Goal: Information Seeking & Learning: Learn about a topic

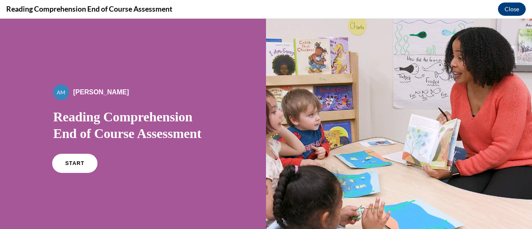
click at [80, 167] on link "START" at bounding box center [74, 163] width 45 height 19
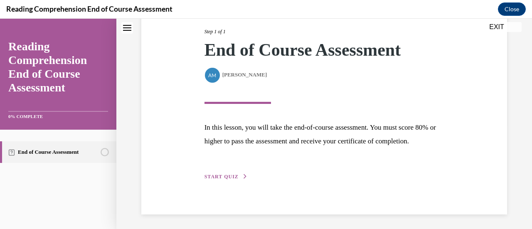
scroll to position [122, 0]
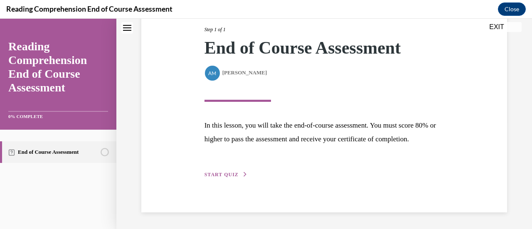
click at [226, 173] on span "START QUIZ" at bounding box center [222, 175] width 34 height 6
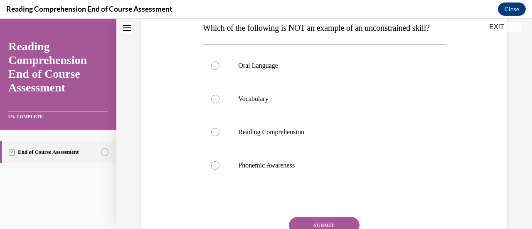
scroll to position [138, 0]
click at [213, 170] on div at bounding box center [215, 166] width 8 height 8
click at [213, 170] on input "Phonemic Awareness" at bounding box center [215, 166] width 8 height 8
radio input "true"
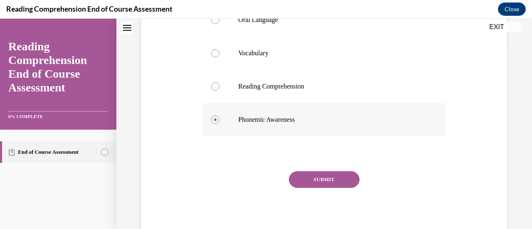
scroll to position [185, 0]
click at [319, 188] on button "SUBMIT" at bounding box center [324, 179] width 71 height 17
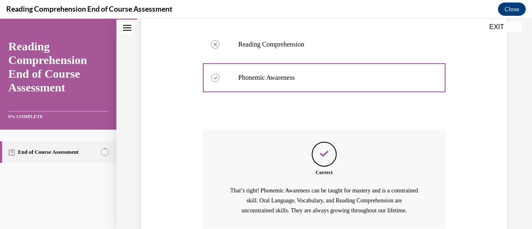
scroll to position [315, 0]
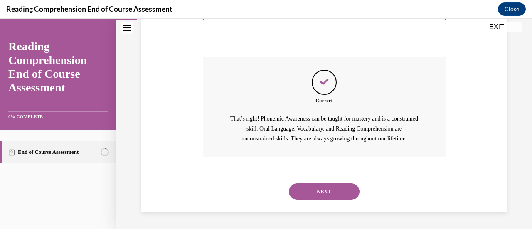
click at [313, 191] on button "NEXT" at bounding box center [324, 191] width 71 height 17
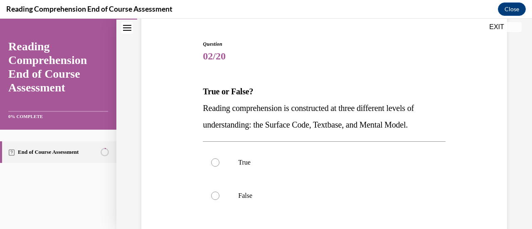
scroll to position [113, 0]
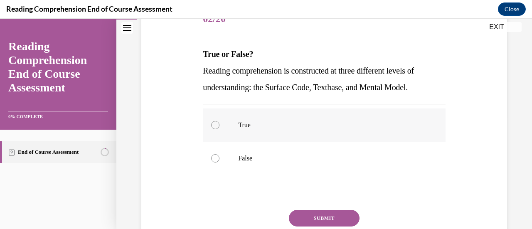
click at [214, 121] on div at bounding box center [215, 125] width 8 height 8
click at [214, 121] on input "True" at bounding box center [215, 125] width 8 height 8
radio input "true"
click at [327, 215] on button "SUBMIT" at bounding box center [324, 218] width 71 height 17
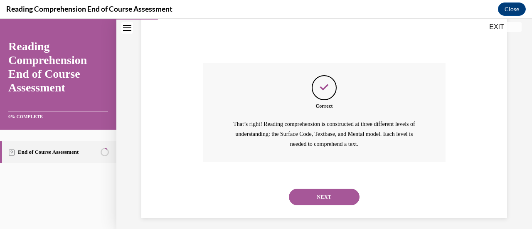
scroll to position [265, 0]
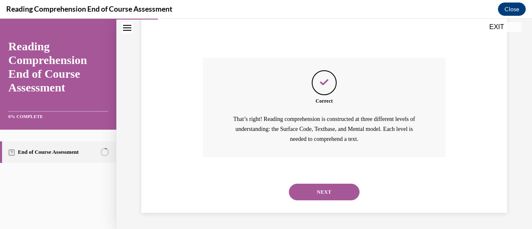
click at [307, 188] on button "NEXT" at bounding box center [324, 192] width 71 height 17
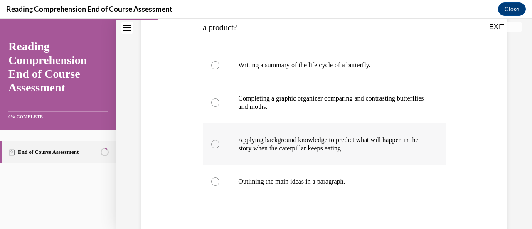
scroll to position [156, 0]
click at [214, 145] on div at bounding box center [215, 144] width 8 height 8
click at [214, 145] on input "Applying background knowledge to predict what will happen in the story when the…" at bounding box center [215, 144] width 8 height 8
radio input "true"
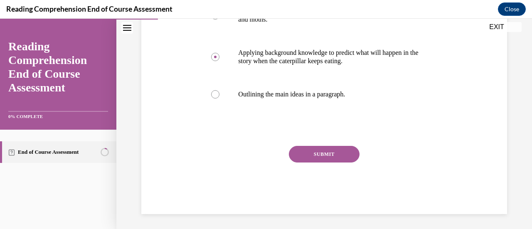
click at [329, 148] on button "SUBMIT" at bounding box center [324, 154] width 71 height 17
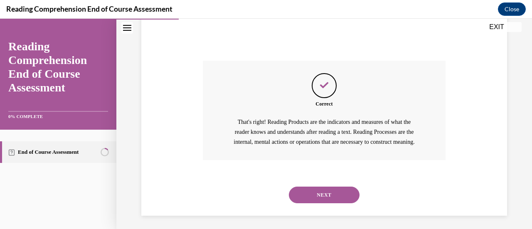
scroll to position [341, 0]
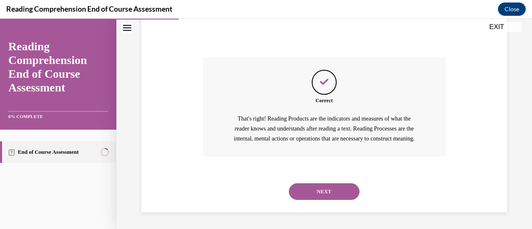
click at [327, 189] on button "NEXT" at bounding box center [324, 191] width 71 height 17
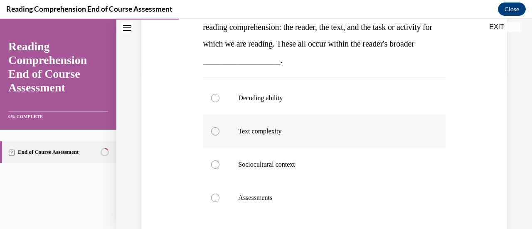
scroll to position [157, 0]
click at [215, 163] on div at bounding box center [215, 164] width 8 height 8
click at [215, 163] on input "Sociocultural context" at bounding box center [215, 164] width 8 height 8
radio input "true"
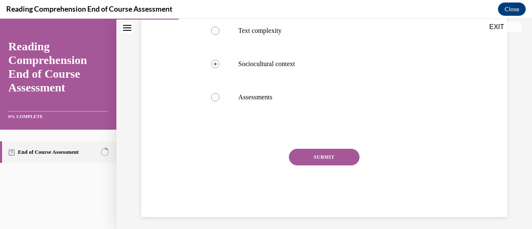
click at [307, 155] on button "SUBMIT" at bounding box center [324, 157] width 71 height 17
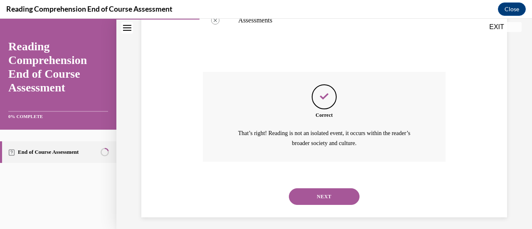
scroll to position [338, 0]
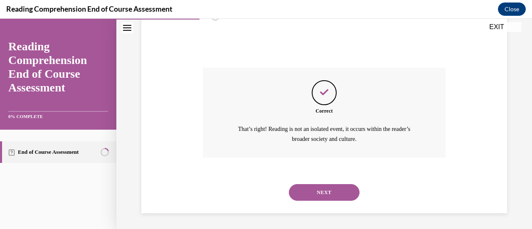
click at [324, 192] on button "NEXT" at bounding box center [324, 192] width 71 height 17
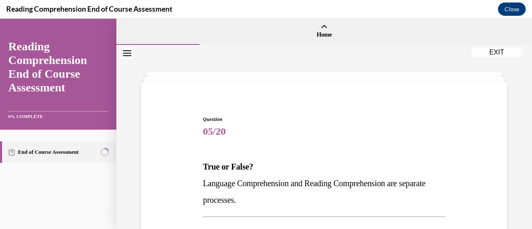
scroll to position [72, 0]
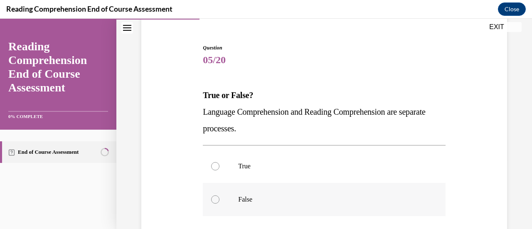
click at [213, 198] on div at bounding box center [215, 199] width 8 height 8
click at [213, 198] on input "False" at bounding box center [215, 199] width 8 height 8
radio input "true"
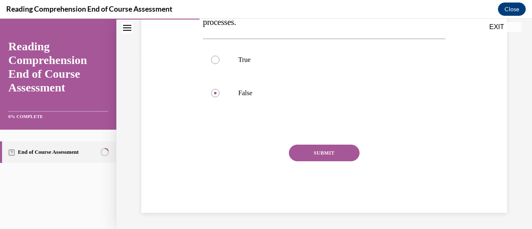
click at [321, 152] on button "SUBMIT" at bounding box center [324, 153] width 71 height 17
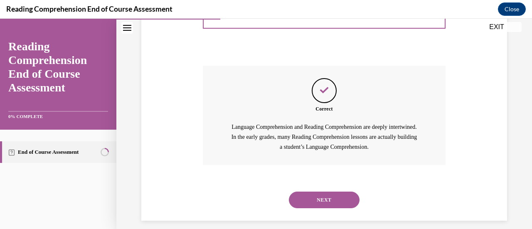
scroll to position [265, 0]
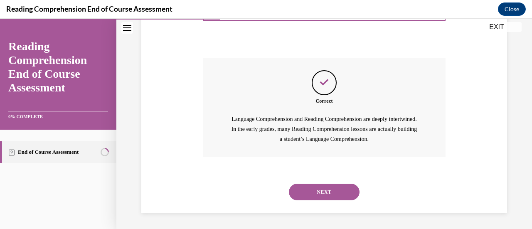
click at [326, 193] on button "NEXT" at bounding box center [324, 192] width 71 height 17
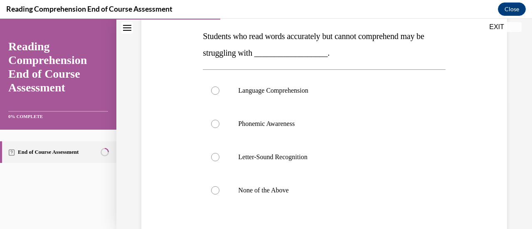
scroll to position [131, 0]
click at [215, 91] on div at bounding box center [215, 90] width 8 height 8
click at [215, 91] on input "Language Comprehension" at bounding box center [215, 90] width 8 height 8
radio input "true"
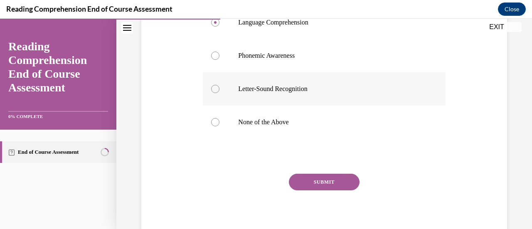
scroll to position [199, 0]
click at [326, 187] on button "SUBMIT" at bounding box center [324, 181] width 71 height 17
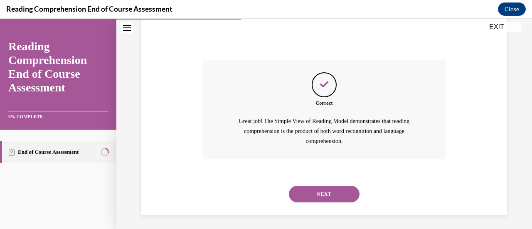
scroll to position [315, 0]
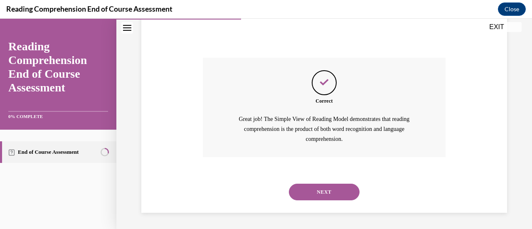
click at [323, 193] on button "NEXT" at bounding box center [324, 192] width 71 height 17
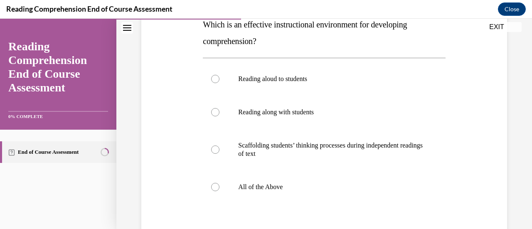
scroll to position [143, 0]
click at [214, 185] on div at bounding box center [215, 187] width 8 height 8
click at [214, 185] on input "All of the Above" at bounding box center [215, 187] width 8 height 8
radio input "true"
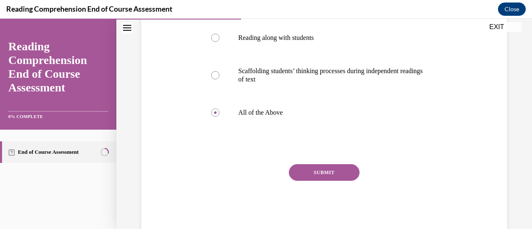
scroll to position [217, 0]
click at [307, 168] on button "SUBMIT" at bounding box center [324, 172] width 71 height 17
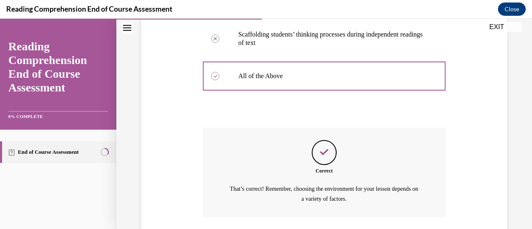
scroll to position [313, 0]
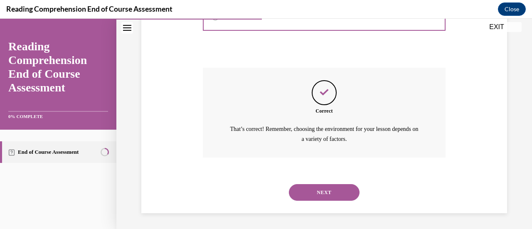
click at [317, 195] on button "NEXT" at bounding box center [324, 192] width 71 height 17
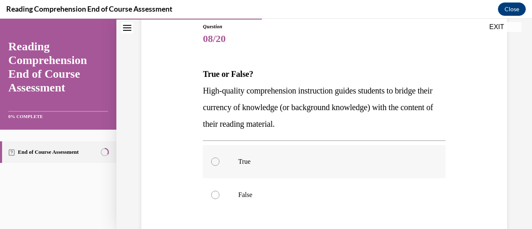
scroll to position [93, 0]
click at [213, 165] on label "True" at bounding box center [324, 161] width 242 height 33
click at [213, 165] on input "True" at bounding box center [215, 161] width 8 height 8
radio input "true"
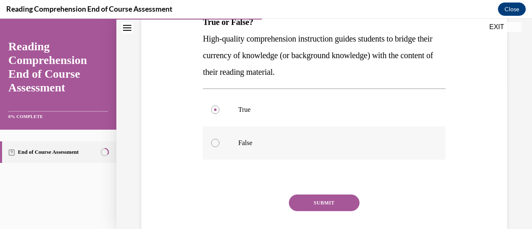
scroll to position [146, 0]
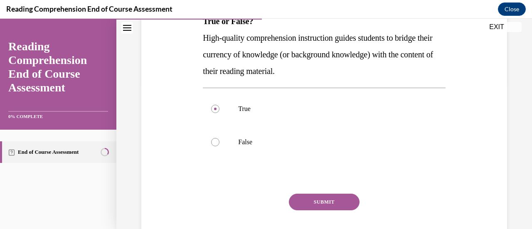
click at [320, 200] on button "SUBMIT" at bounding box center [324, 202] width 71 height 17
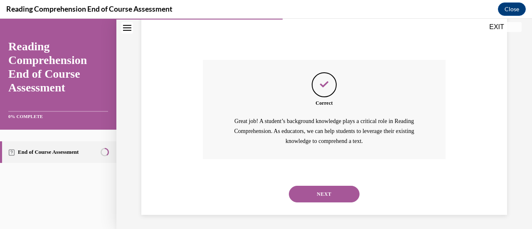
scroll to position [282, 0]
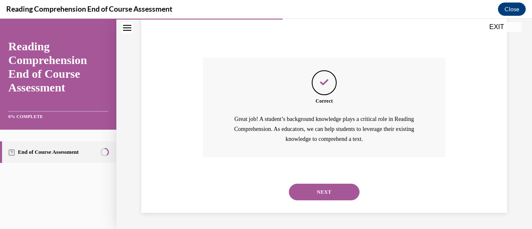
click at [318, 195] on button "NEXT" at bounding box center [324, 192] width 71 height 17
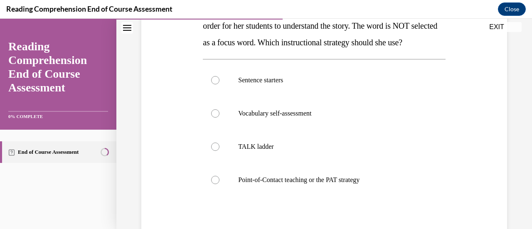
scroll to position [158, 0]
click at [214, 178] on div at bounding box center [215, 179] width 8 height 8
click at [214, 178] on input "Point-of-Contact teaching or the PAT strategy" at bounding box center [215, 179] width 8 height 8
radio input "true"
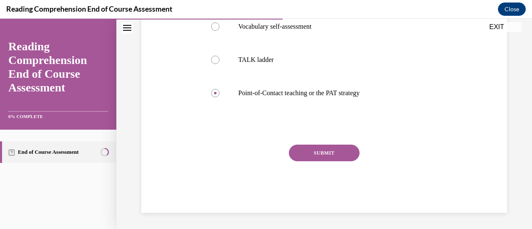
click at [323, 153] on button "SUBMIT" at bounding box center [324, 153] width 71 height 17
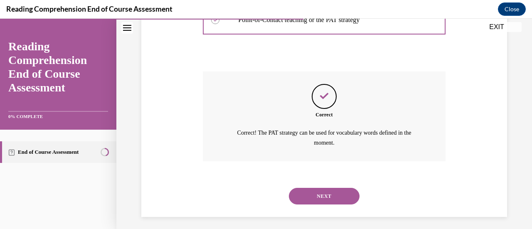
scroll to position [322, 0]
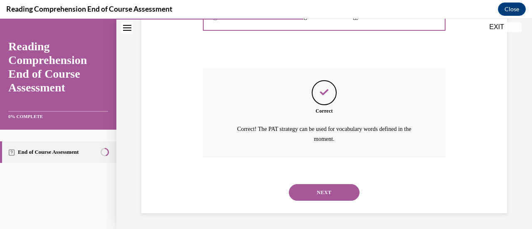
click at [317, 189] on button "NEXT" at bounding box center [324, 192] width 71 height 17
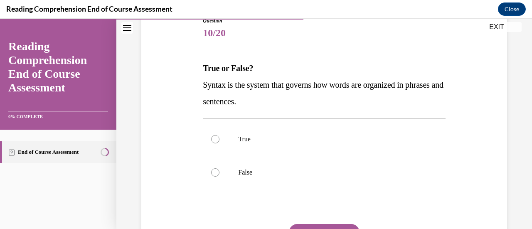
scroll to position [99, 0]
click at [213, 139] on div at bounding box center [215, 139] width 8 height 8
click at [213, 139] on input "True" at bounding box center [215, 139] width 8 height 8
radio input "true"
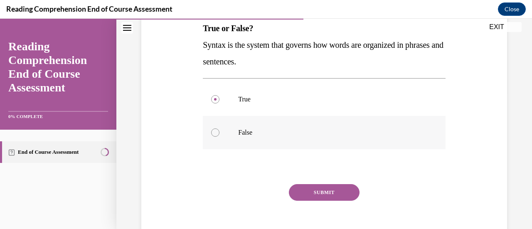
scroll to position [140, 0]
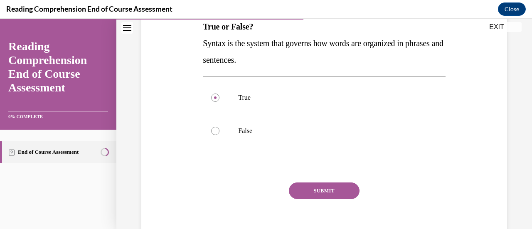
click at [318, 188] on button "SUBMIT" at bounding box center [324, 191] width 71 height 17
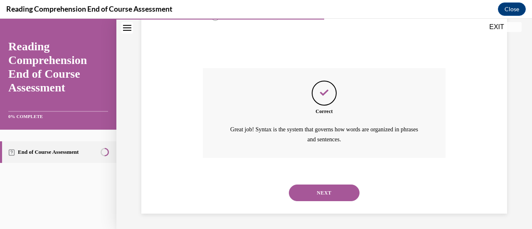
scroll to position [255, 0]
click at [318, 188] on button "NEXT" at bounding box center [324, 192] width 71 height 17
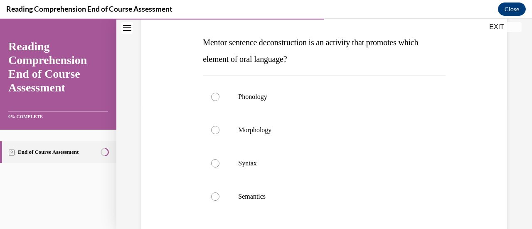
scroll to position [126, 0]
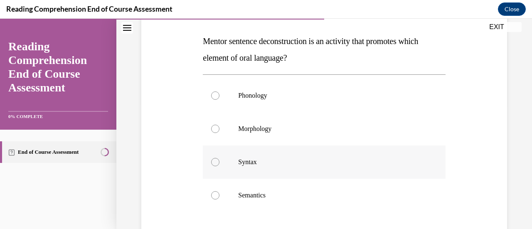
click at [216, 161] on div at bounding box center [215, 162] width 8 height 8
click at [216, 161] on input "Syntax" at bounding box center [215, 162] width 8 height 8
radio input "true"
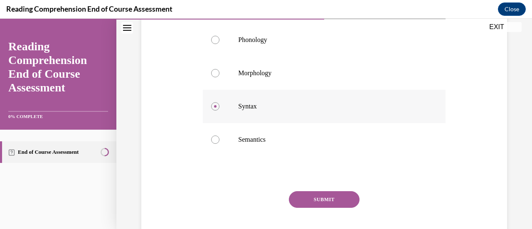
scroll to position [228, 0]
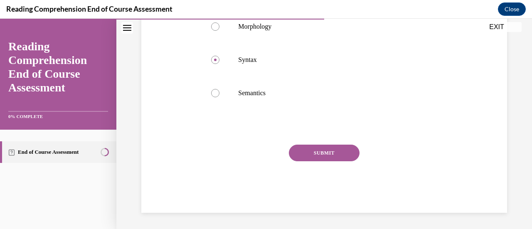
click at [320, 150] on button "SUBMIT" at bounding box center [324, 153] width 71 height 17
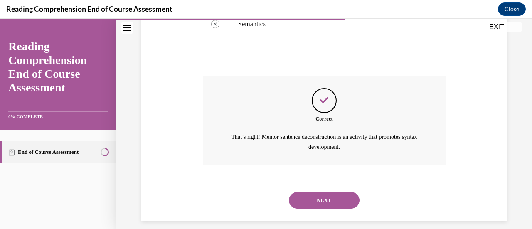
scroll to position [305, 0]
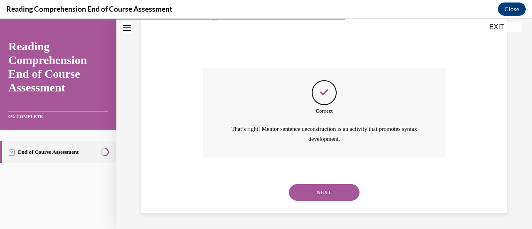
click at [328, 193] on button "NEXT" at bounding box center [324, 192] width 71 height 17
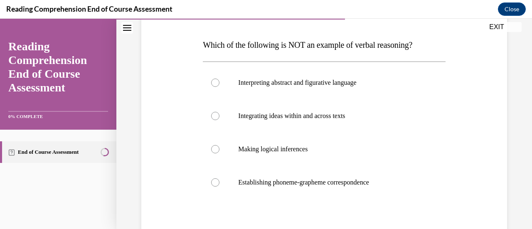
scroll to position [122, 0]
click at [214, 182] on div at bounding box center [215, 182] width 8 height 8
click at [214, 182] on input "Establishing phoneme-grapheme correspondence" at bounding box center [215, 182] width 8 height 8
radio input "true"
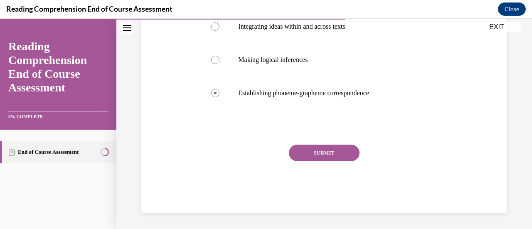
click at [323, 150] on button "SUBMIT" at bounding box center [324, 153] width 71 height 17
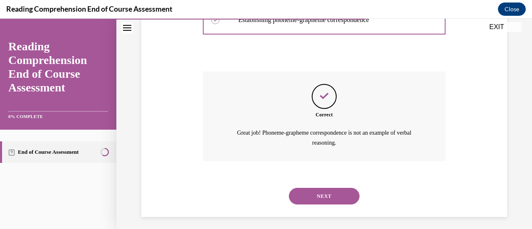
scroll to position [288, 0]
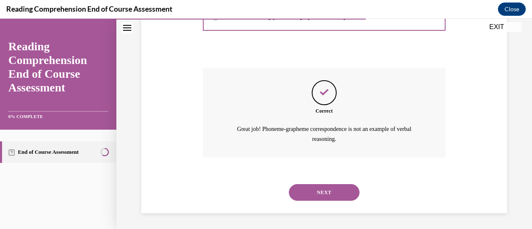
click at [322, 188] on button "NEXT" at bounding box center [324, 192] width 71 height 17
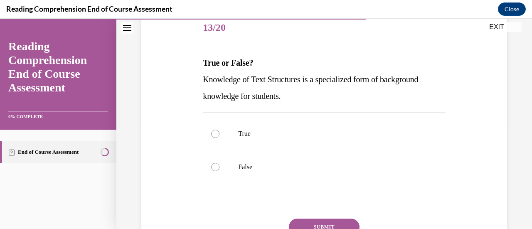
scroll to position [104, 0]
click at [215, 131] on div at bounding box center [215, 133] width 8 height 8
click at [215, 131] on input "True" at bounding box center [215, 133] width 8 height 8
radio input "true"
click at [324, 223] on button "SUBMIT" at bounding box center [324, 226] width 71 height 17
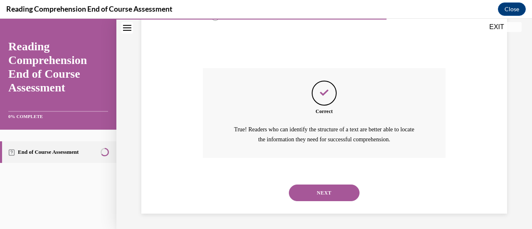
scroll to position [255, 0]
click at [329, 194] on button "NEXT" at bounding box center [324, 192] width 71 height 17
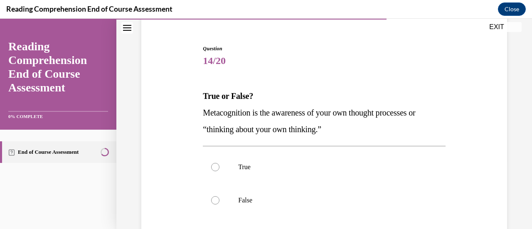
scroll to position [100, 0]
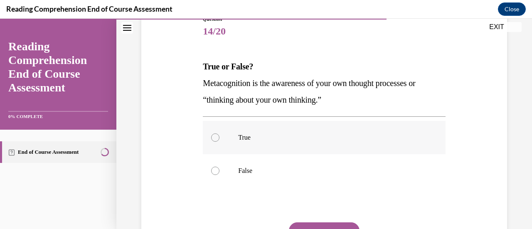
click at [215, 137] on div at bounding box center [215, 138] width 8 height 8
click at [215, 137] on input "True" at bounding box center [215, 138] width 8 height 8
radio input "true"
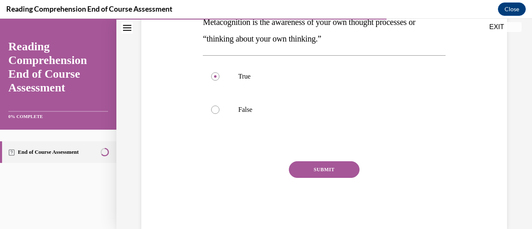
click at [323, 163] on button "SUBMIT" at bounding box center [324, 169] width 71 height 17
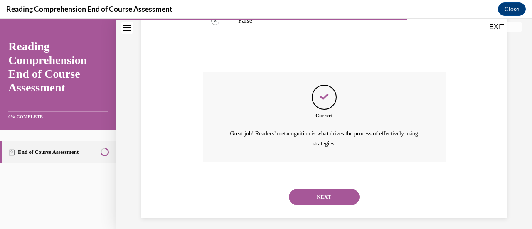
scroll to position [255, 0]
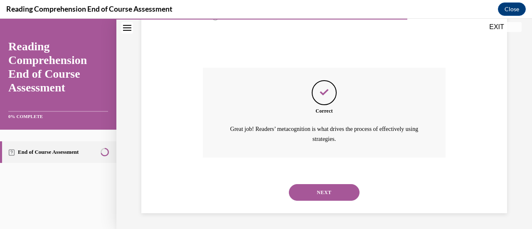
click at [322, 186] on button "NEXT" at bounding box center [324, 192] width 71 height 17
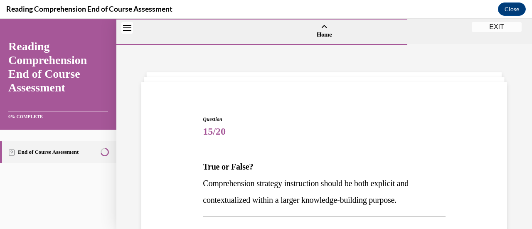
scroll to position [69, 0]
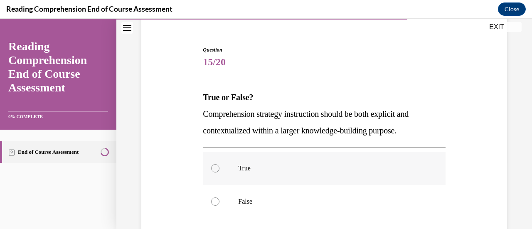
drag, startPoint x: 214, startPoint y: 171, endPoint x: 211, endPoint y: 166, distance: 5.6
click at [211, 166] on div at bounding box center [215, 168] width 8 height 8
click at [211, 166] on input "True" at bounding box center [215, 168] width 8 height 8
radio input "true"
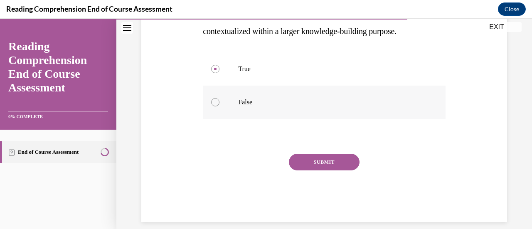
scroll to position [169, 0]
click at [318, 160] on button "SUBMIT" at bounding box center [324, 161] width 71 height 17
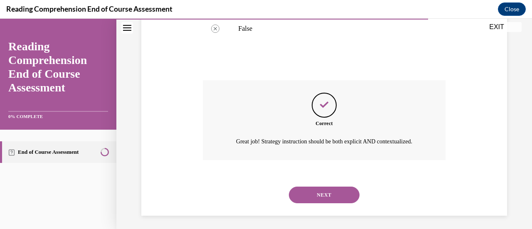
scroll to position [255, 0]
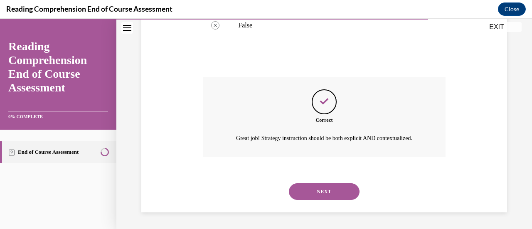
click at [322, 191] on button "NEXT" at bounding box center [324, 191] width 71 height 17
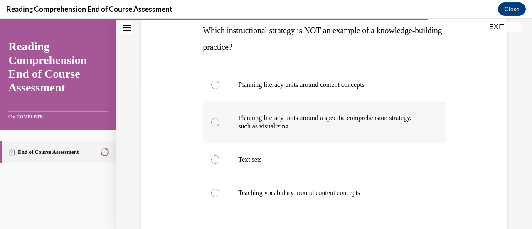
scroll to position [135, 0]
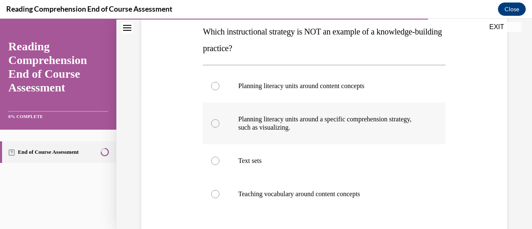
click at [213, 124] on div at bounding box center [215, 123] width 8 height 8
click at [213, 124] on input "Planning literacy units around a specific comprehension strategy, such as visua…" at bounding box center [215, 123] width 8 height 8
radio input "true"
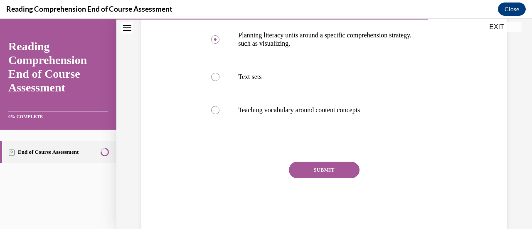
click at [314, 168] on button "SUBMIT" at bounding box center [324, 170] width 71 height 17
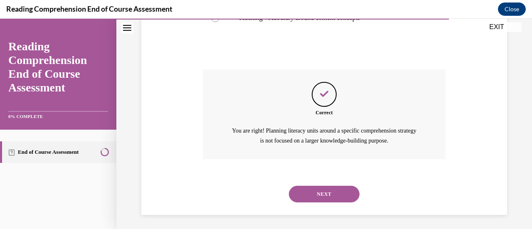
scroll to position [313, 0]
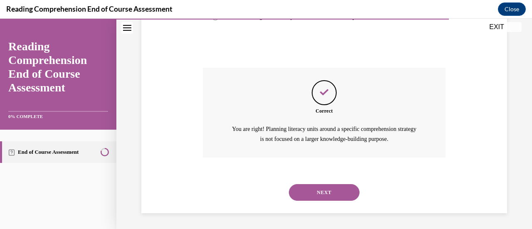
click at [321, 190] on button "NEXT" at bounding box center [324, 192] width 71 height 17
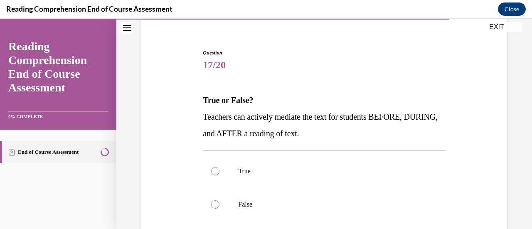
scroll to position [67, 0]
click at [215, 170] on div at bounding box center [215, 170] width 8 height 8
click at [215, 170] on input "True" at bounding box center [215, 170] width 8 height 8
radio input "true"
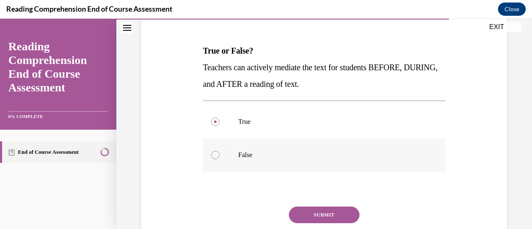
scroll to position [118, 0]
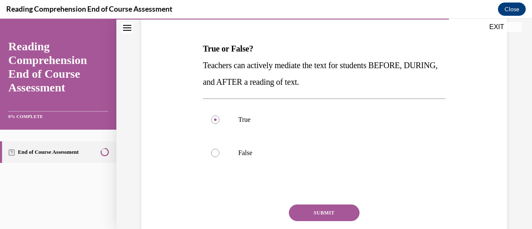
click at [332, 213] on button "SUBMIT" at bounding box center [324, 213] width 71 height 17
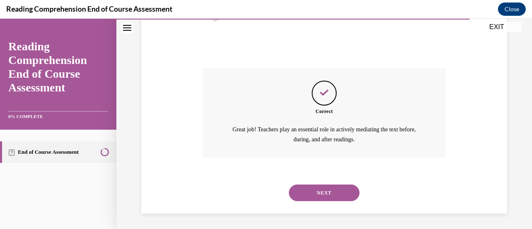
scroll to position [255, 0]
click at [316, 193] on button "NEXT" at bounding box center [324, 192] width 71 height 17
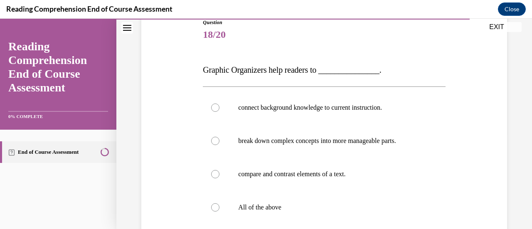
scroll to position [97, 0]
click at [214, 205] on div at bounding box center [215, 207] width 8 height 8
click at [214, 205] on input "All of the above" at bounding box center [215, 207] width 8 height 8
radio input "true"
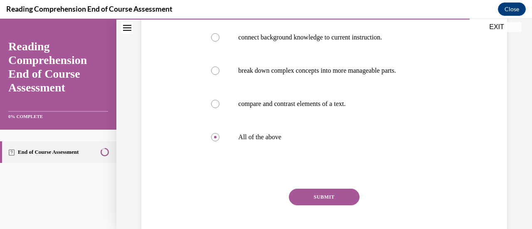
click at [308, 194] on button "SUBMIT" at bounding box center [324, 197] width 71 height 17
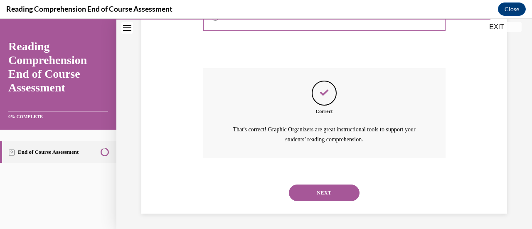
scroll to position [288, 0]
click at [312, 192] on button "NEXT" at bounding box center [324, 192] width 71 height 17
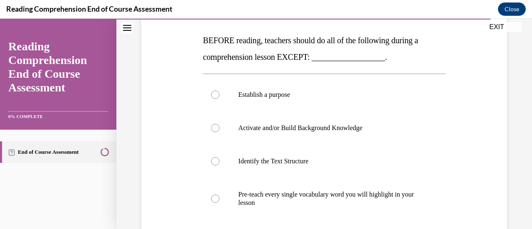
scroll to position [125, 0]
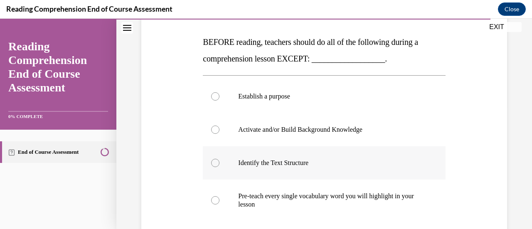
click at [219, 163] on label "Identify the Text Structure" at bounding box center [324, 162] width 242 height 33
click at [219, 163] on input "Identify the Text Structure" at bounding box center [215, 163] width 8 height 8
radio input "true"
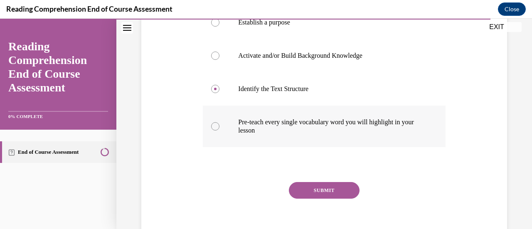
scroll to position [199, 0]
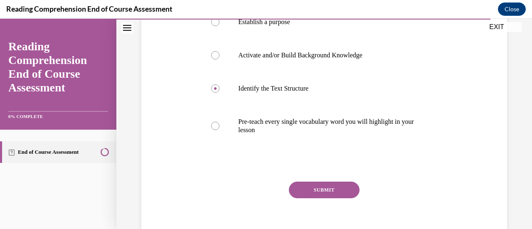
click at [314, 193] on button "SUBMIT" at bounding box center [324, 190] width 71 height 17
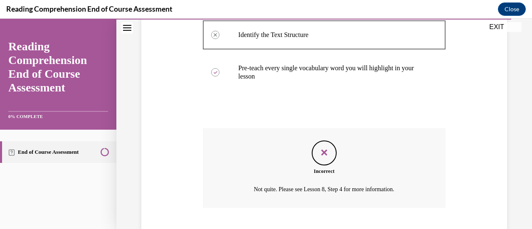
scroll to position [304, 0]
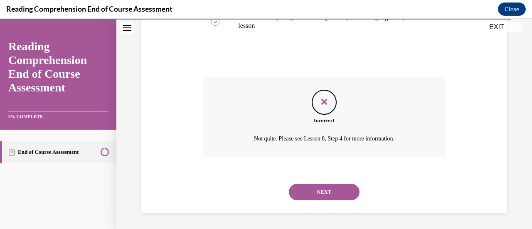
drag, startPoint x: 311, startPoint y: 193, endPoint x: 305, endPoint y: 193, distance: 5.8
click at [305, 193] on button "NEXT" at bounding box center [324, 192] width 71 height 17
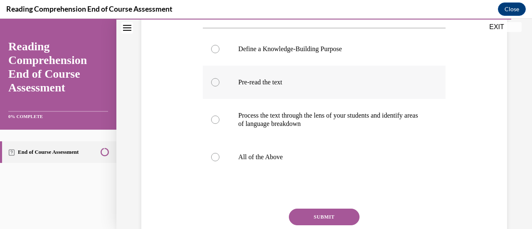
scroll to position [156, 0]
click at [214, 161] on div at bounding box center [215, 157] width 8 height 8
click at [214, 161] on input "All of the Above" at bounding box center [215, 157] width 8 height 8
radio input "true"
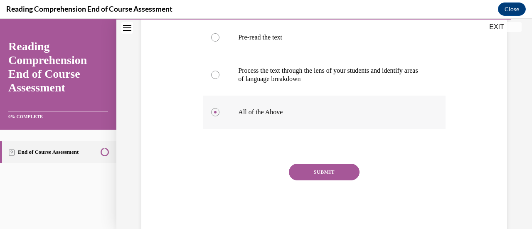
scroll to position [202, 0]
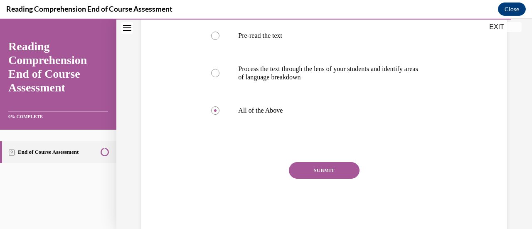
click at [318, 179] on button "SUBMIT" at bounding box center [324, 170] width 71 height 17
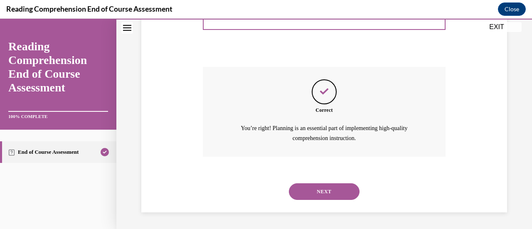
scroll to position [313, 0]
click at [319, 194] on button "NEXT" at bounding box center [324, 191] width 71 height 17
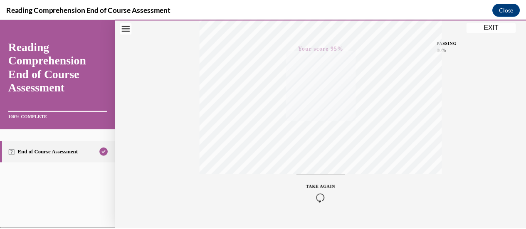
scroll to position [215, 0]
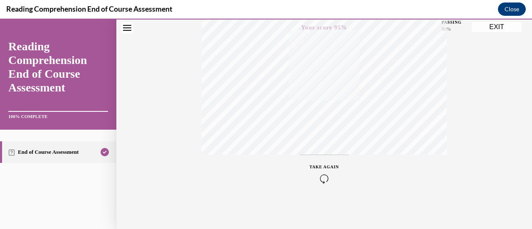
drag, startPoint x: 501, startPoint y: 14, endPoint x: 512, endPoint y: 5, distance: 14.0
click at [512, 5] on button "Close" at bounding box center [512, 8] width 28 height 13
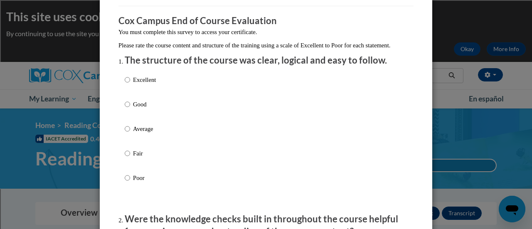
scroll to position [63, 0]
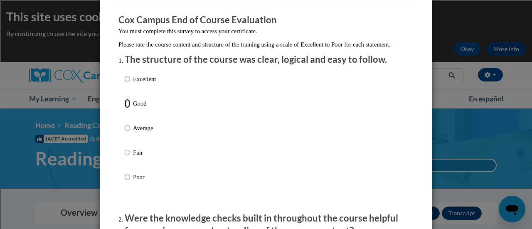
click at [125, 108] on input "Good" at bounding box center [127, 103] width 5 height 9
radio input "true"
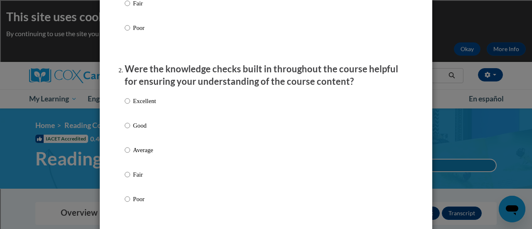
scroll to position [239, 0]
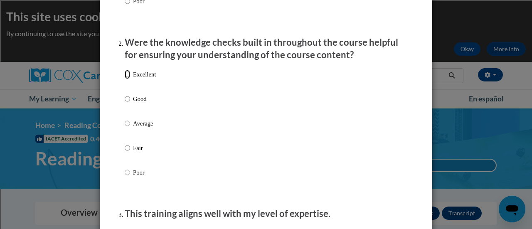
click at [125, 79] on input "Excellent" at bounding box center [127, 74] width 5 height 9
radio input "true"
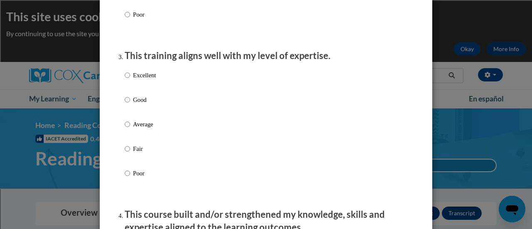
scroll to position [398, 0]
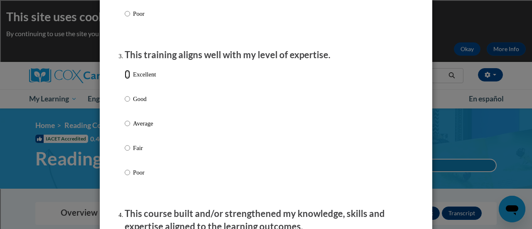
click at [125, 79] on input "Excellent" at bounding box center [127, 74] width 5 height 9
radio input "true"
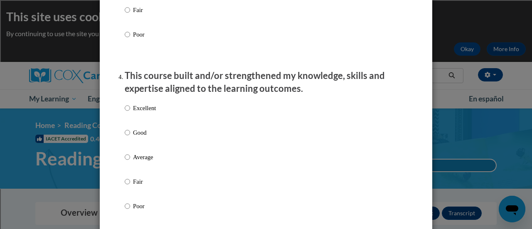
scroll to position [561, 0]
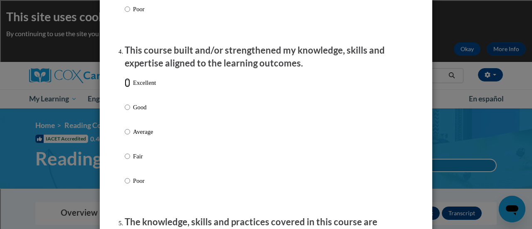
click at [126, 87] on input "Excellent" at bounding box center [127, 82] width 5 height 9
radio input "true"
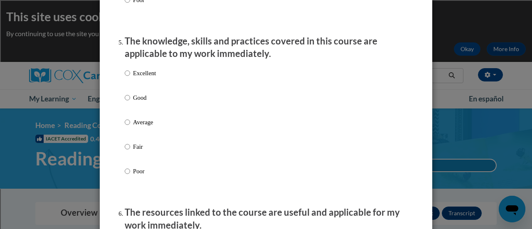
scroll to position [743, 0]
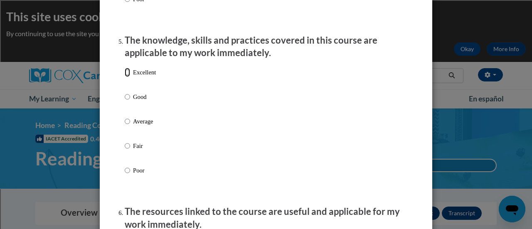
click at [125, 77] on input "Excellent" at bounding box center [127, 72] width 5 height 9
radio input "true"
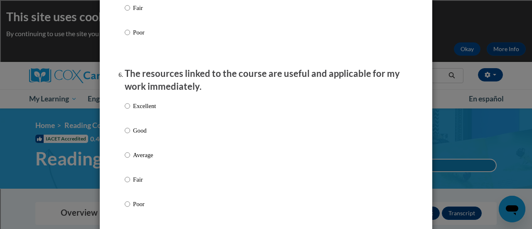
scroll to position [881, 0]
click at [125, 110] on input "Excellent" at bounding box center [127, 105] width 5 height 9
radio input "true"
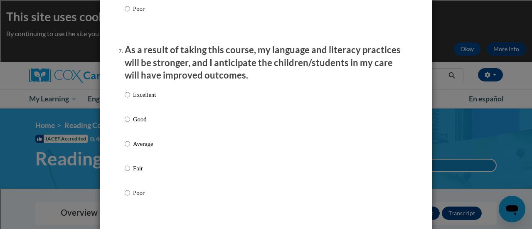
scroll to position [1077, 0]
click at [125, 99] on input "Excellent" at bounding box center [127, 94] width 5 height 9
radio input "true"
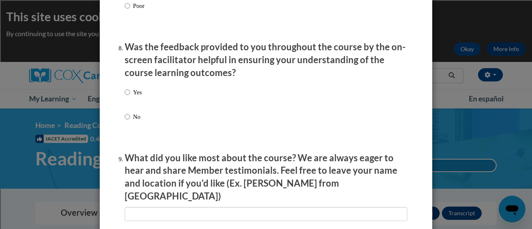
scroll to position [1262, 0]
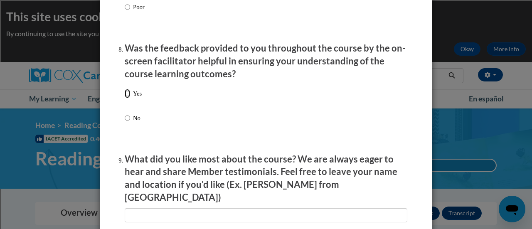
click at [125, 98] on input "Yes" at bounding box center [127, 93] width 5 height 9
radio input "true"
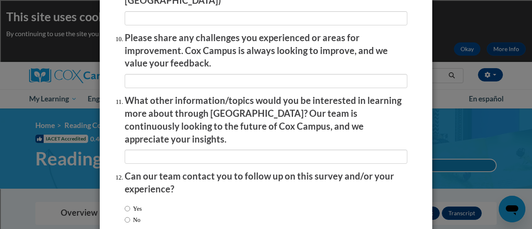
scroll to position [1500, 0]
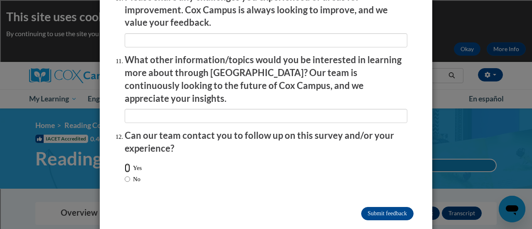
click at [125, 163] on input "Yes" at bounding box center [127, 167] width 5 height 9
radio input "true"
click at [394, 207] on input "Submit feedback" at bounding box center [387, 213] width 52 height 13
click at [381, 207] on input "Submitting" at bounding box center [387, 213] width 52 height 13
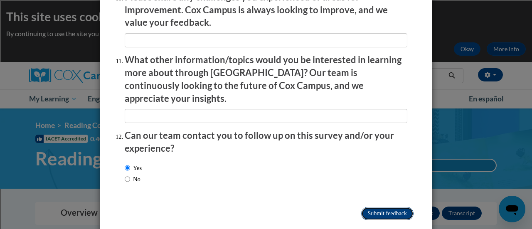
click at [381, 207] on input "Submitting" at bounding box center [387, 213] width 52 height 13
click at [369, 207] on input "Submitting" at bounding box center [387, 213] width 52 height 13
